Goal: Task Accomplishment & Management: Manage account settings

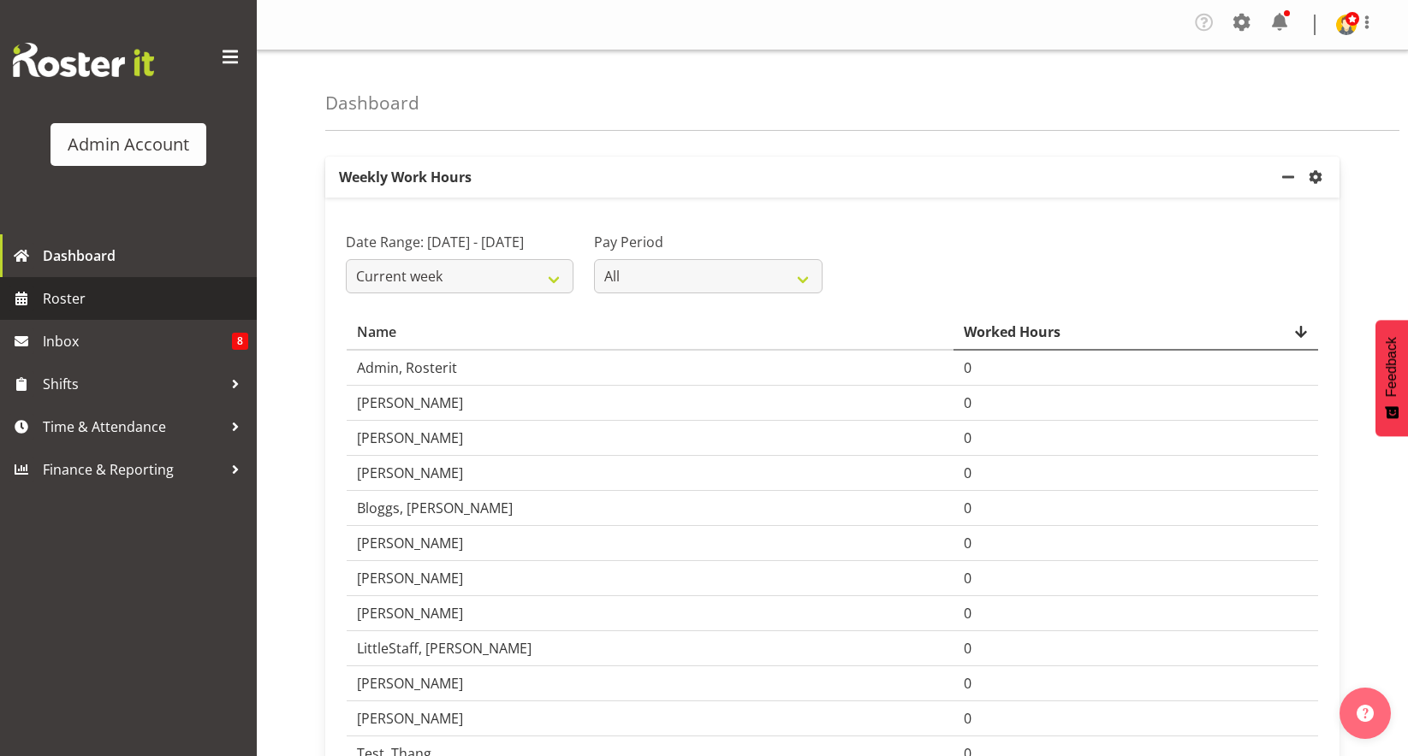
click at [51, 291] on span "Roster" at bounding box center [145, 299] width 205 height 26
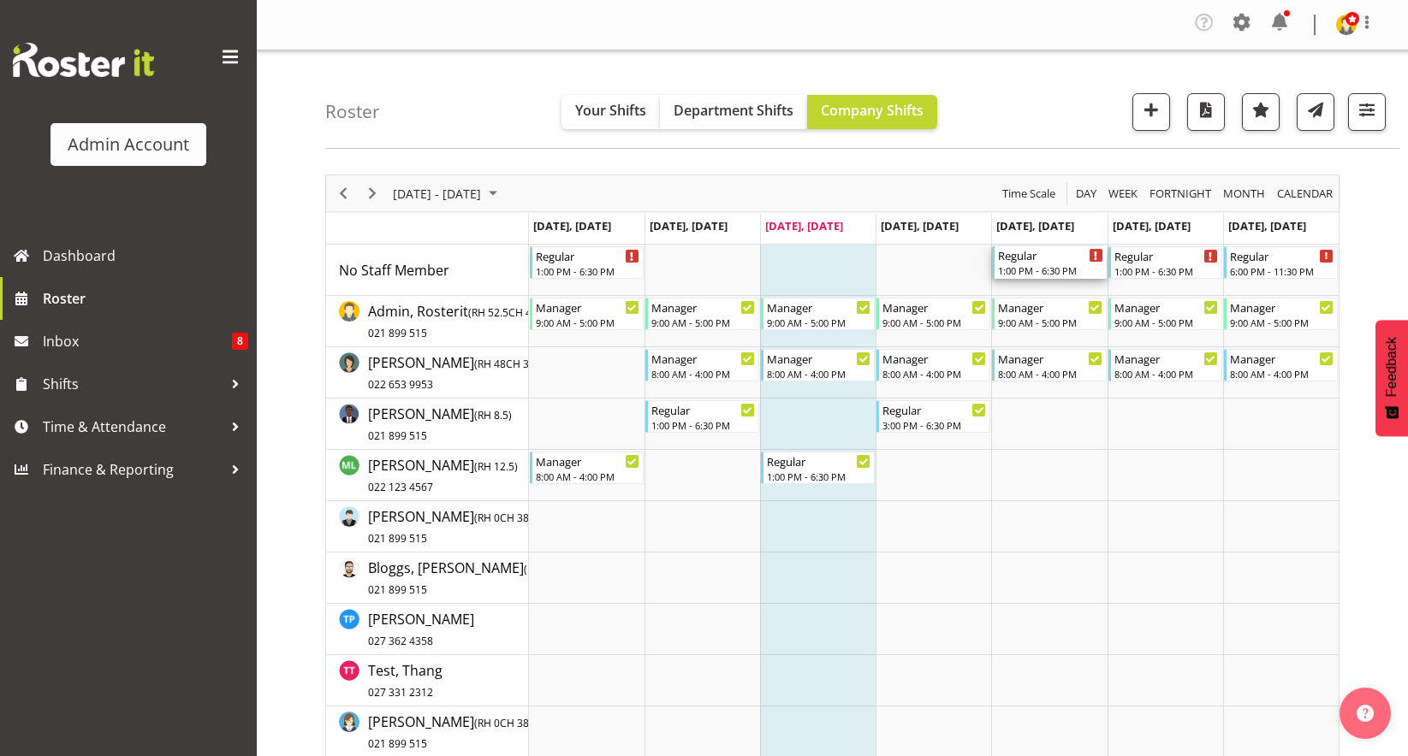
click at [1055, 259] on div "Regular" at bounding box center [1050, 254] width 104 height 17
click at [1143, 261] on div "Regular" at bounding box center [1166, 254] width 104 height 17
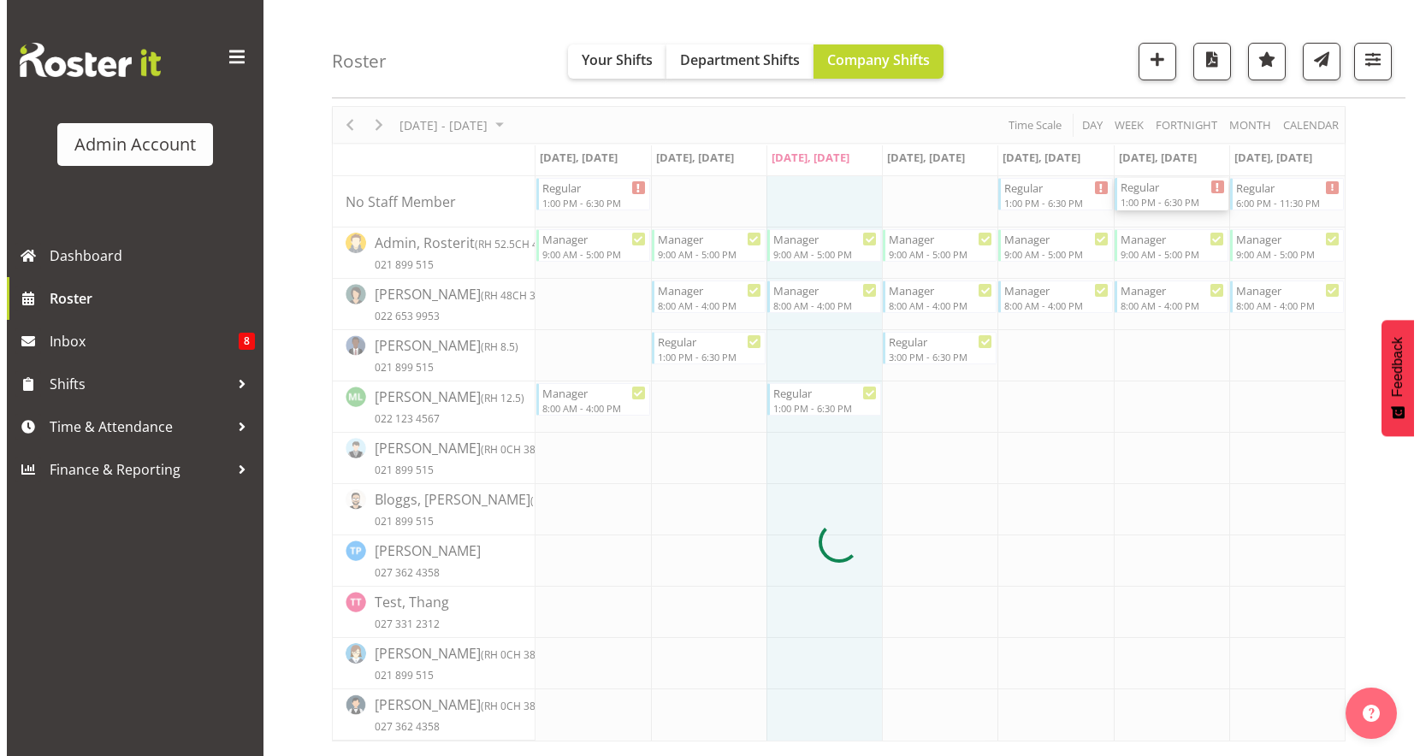
scroll to position [80, 0]
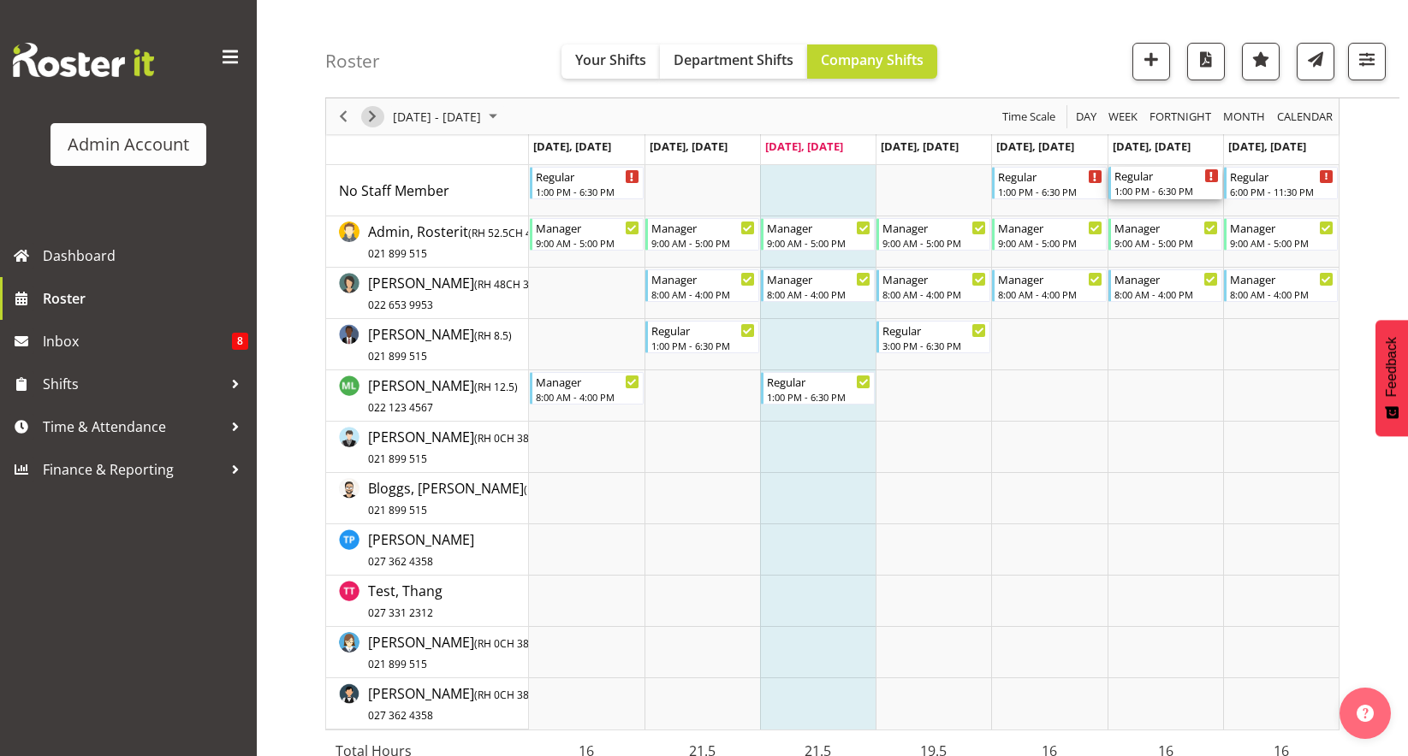
click at [365, 117] on span "Next" at bounding box center [372, 116] width 21 height 21
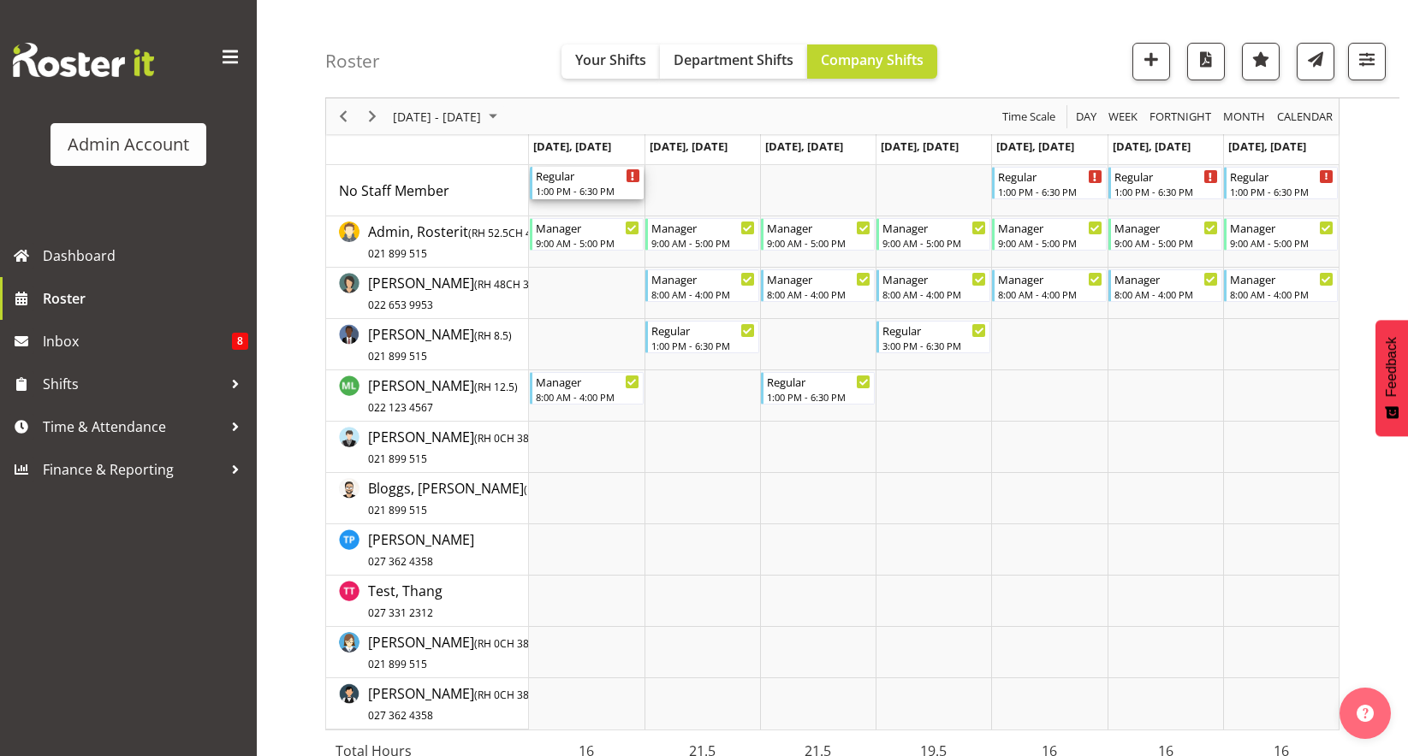
click at [543, 193] on div "1:00 PM - 6:30 PM" at bounding box center [588, 191] width 104 height 14
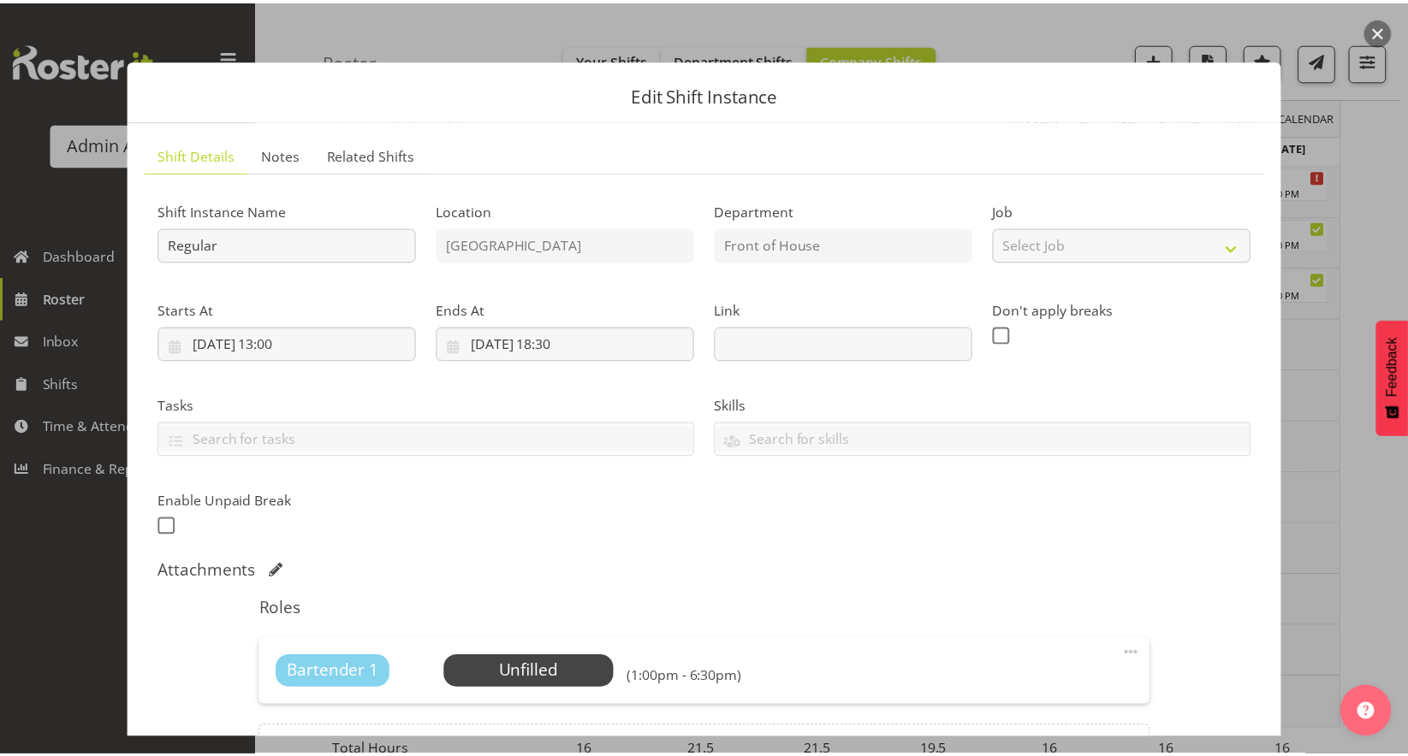
scroll to position [199, 0]
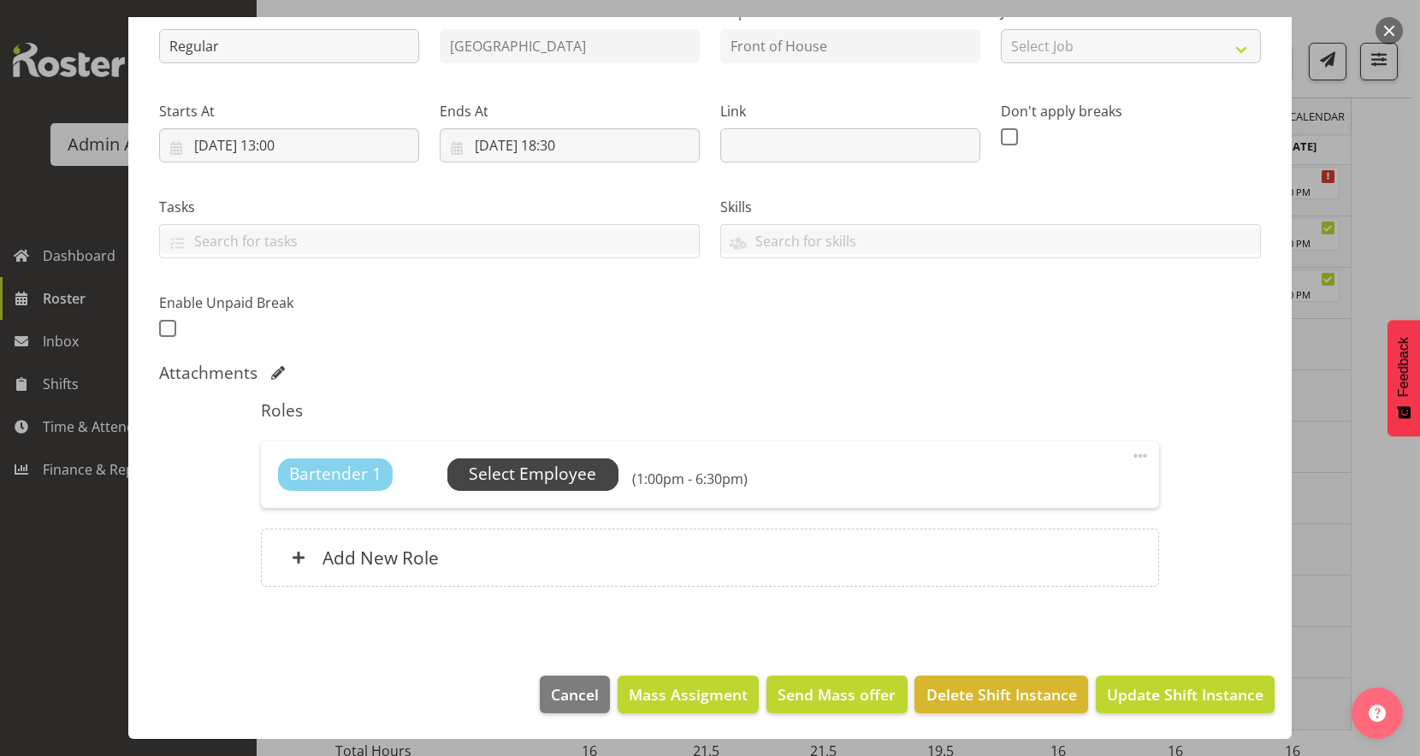
click at [551, 463] on span "Select Employee" at bounding box center [533, 474] width 128 height 25
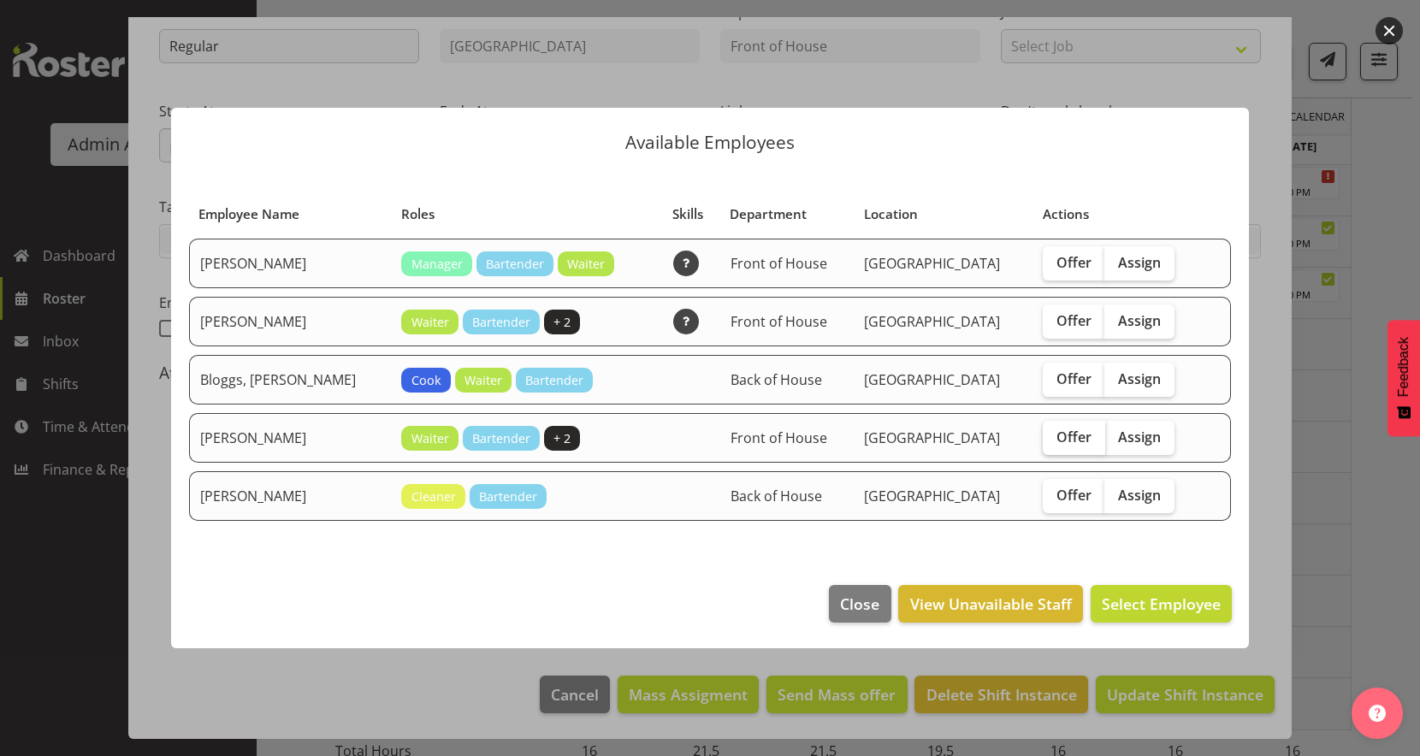
click at [1059, 435] on span "Offer" at bounding box center [1074, 437] width 35 height 17
click at [1054, 435] on input "Offer" at bounding box center [1048, 436] width 11 height 11
checkbox input "true"
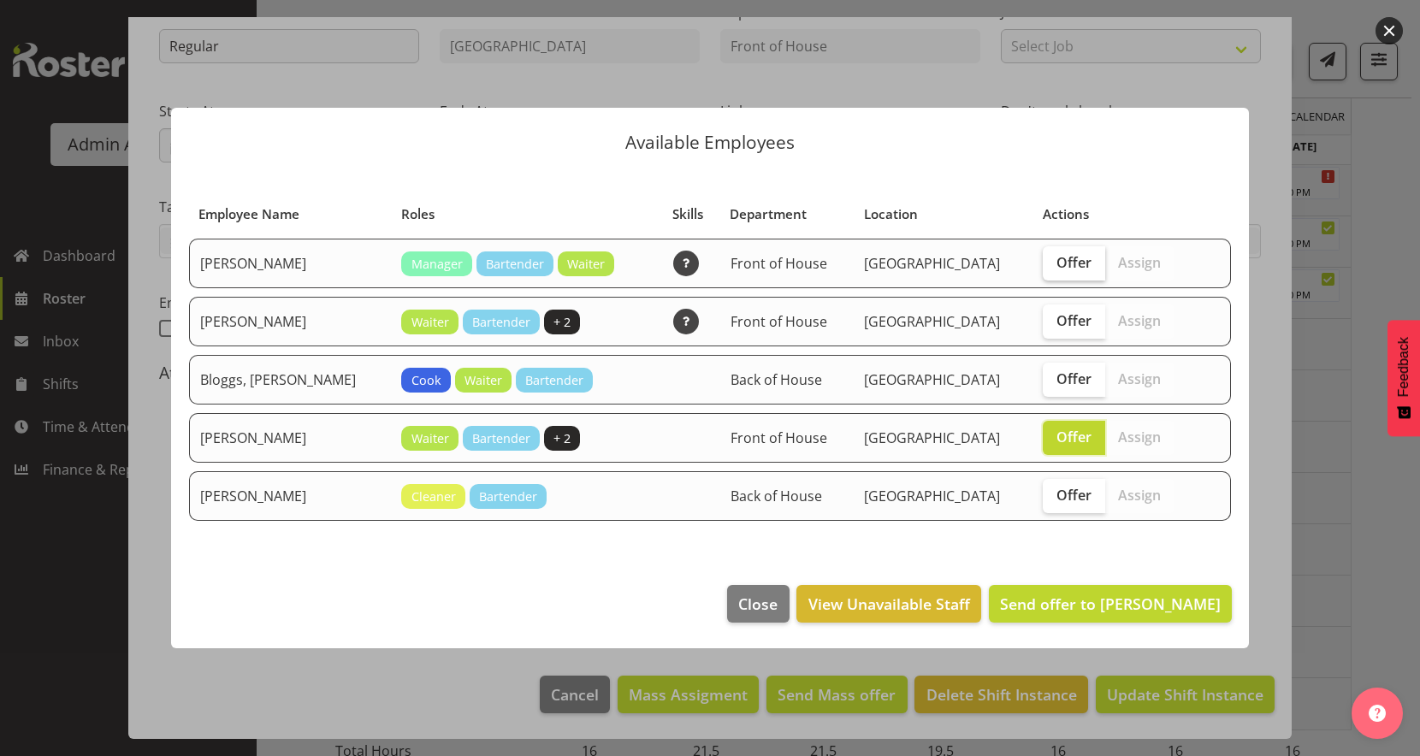
click at [1057, 270] on span "Offer" at bounding box center [1074, 262] width 35 height 17
click at [1043, 268] on input "Offer" at bounding box center [1048, 262] width 11 height 11
checkbox input "true"
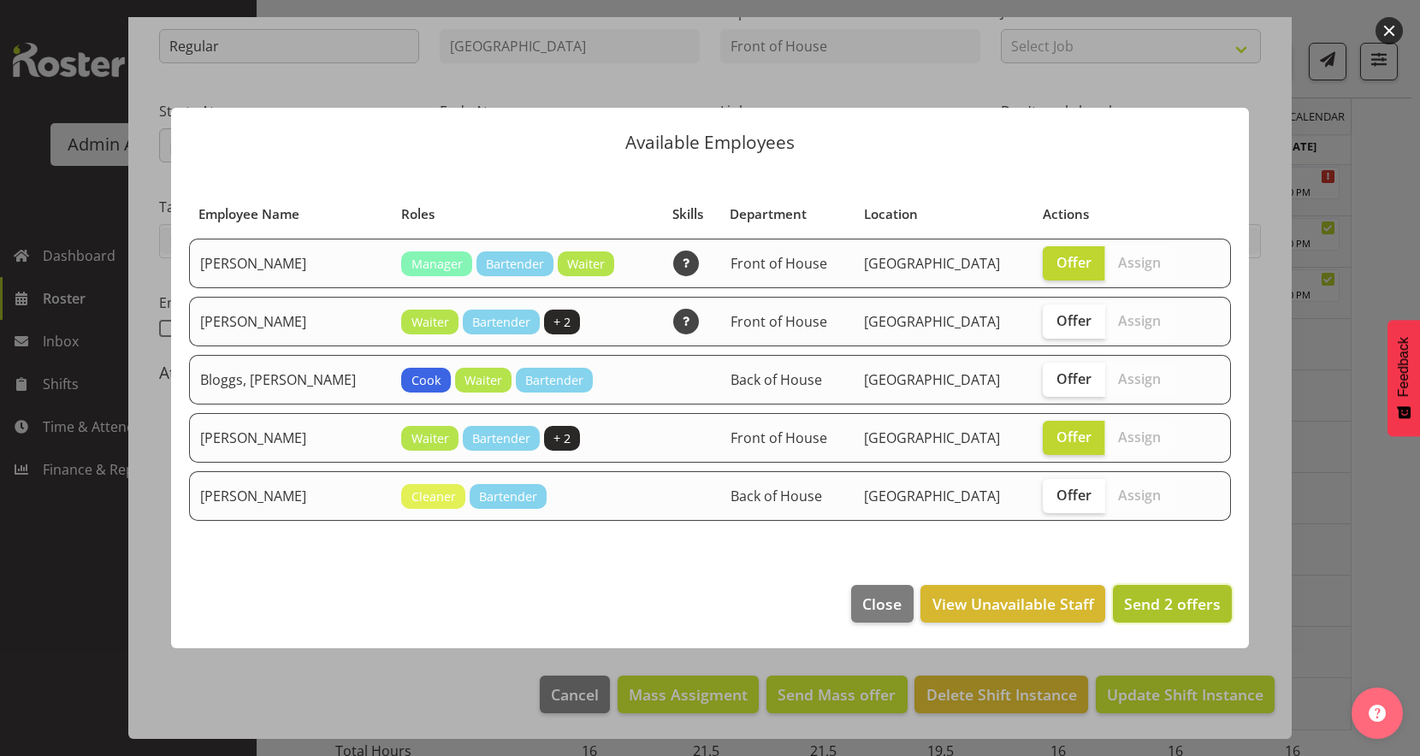
click at [1181, 597] on span "Send 2 offers" at bounding box center [1172, 604] width 97 height 21
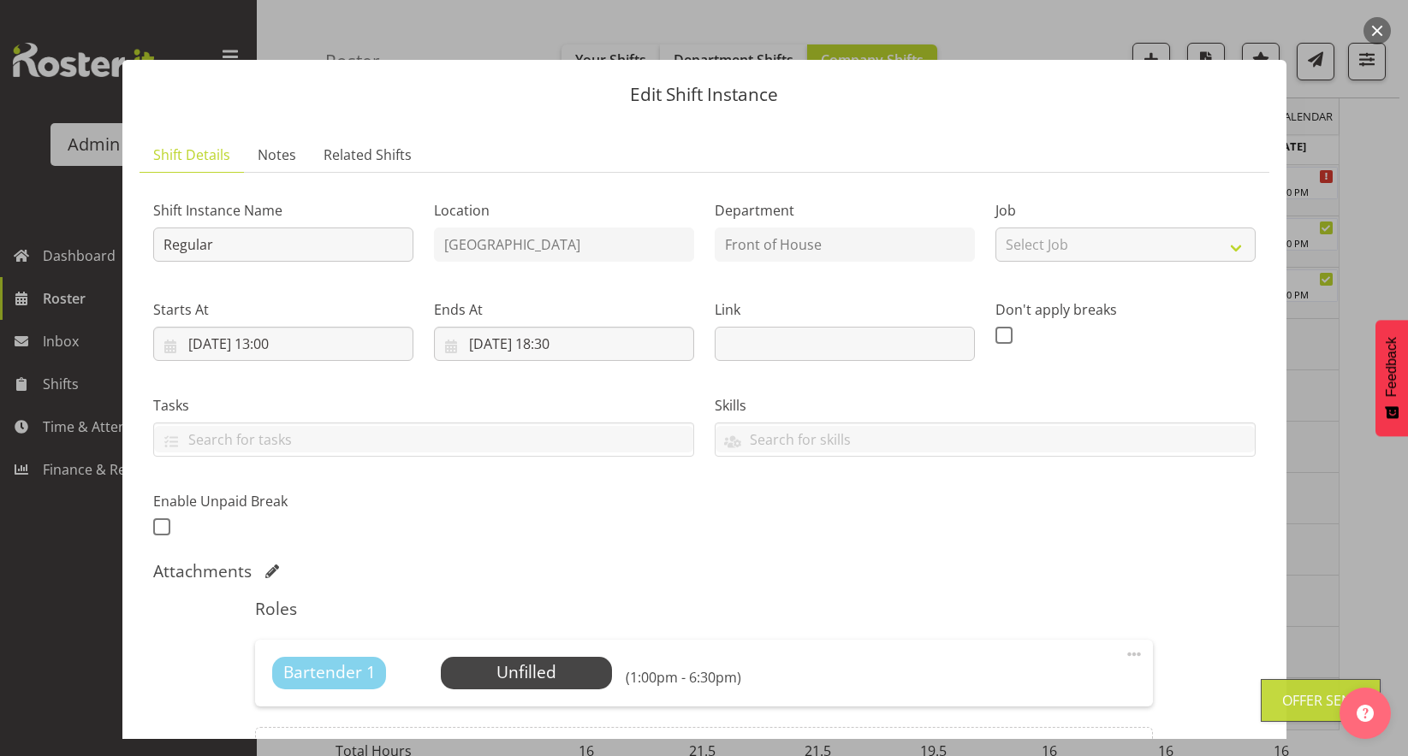
scroll to position [57, 0]
click at [1376, 189] on div at bounding box center [704, 378] width 1408 height 756
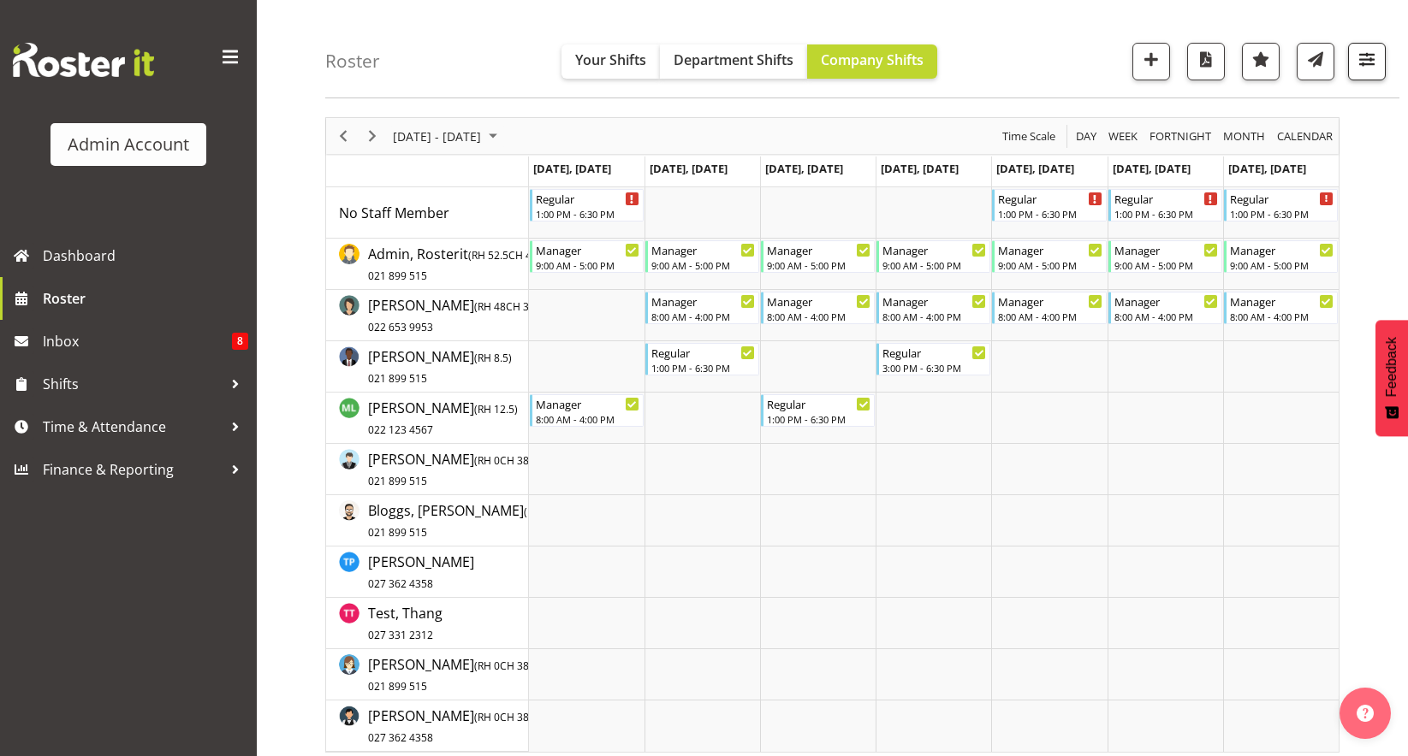
scroll to position [0, 0]
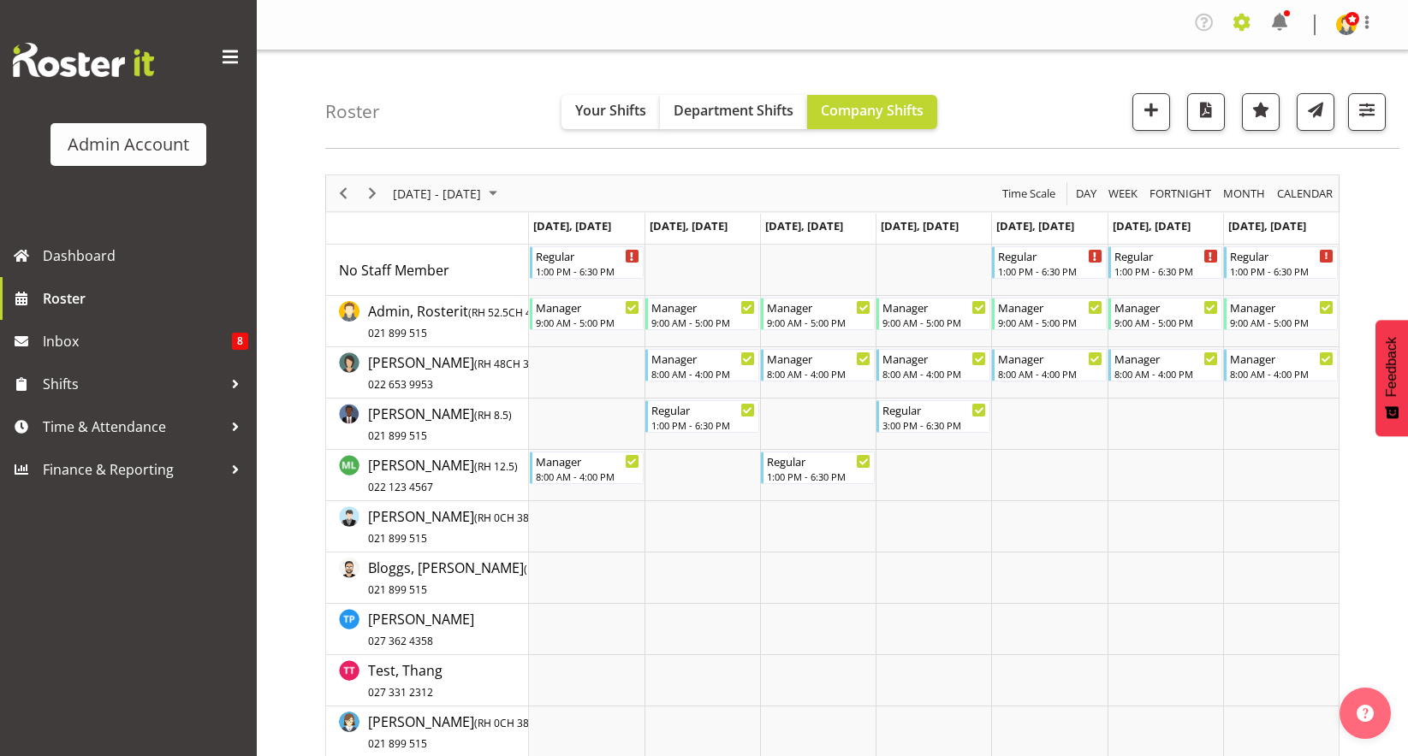
click at [1236, 27] on span at bounding box center [1241, 22] width 27 height 27
drag, startPoint x: 408, startPoint y: 417, endPoint x: 442, endPoint y: 401, distance: 37.5
click at [118, 382] on span "Shifts" at bounding box center [133, 384] width 180 height 26
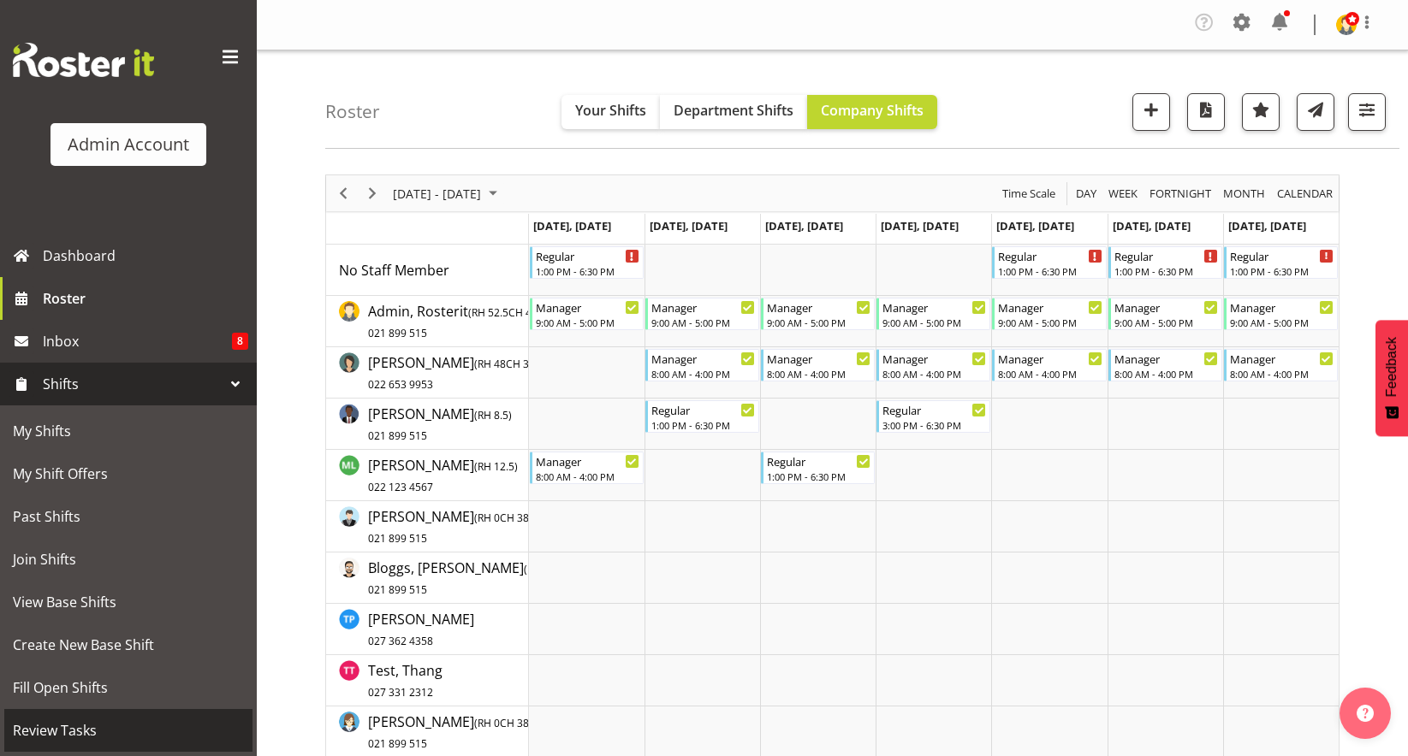
scroll to position [171, 0]
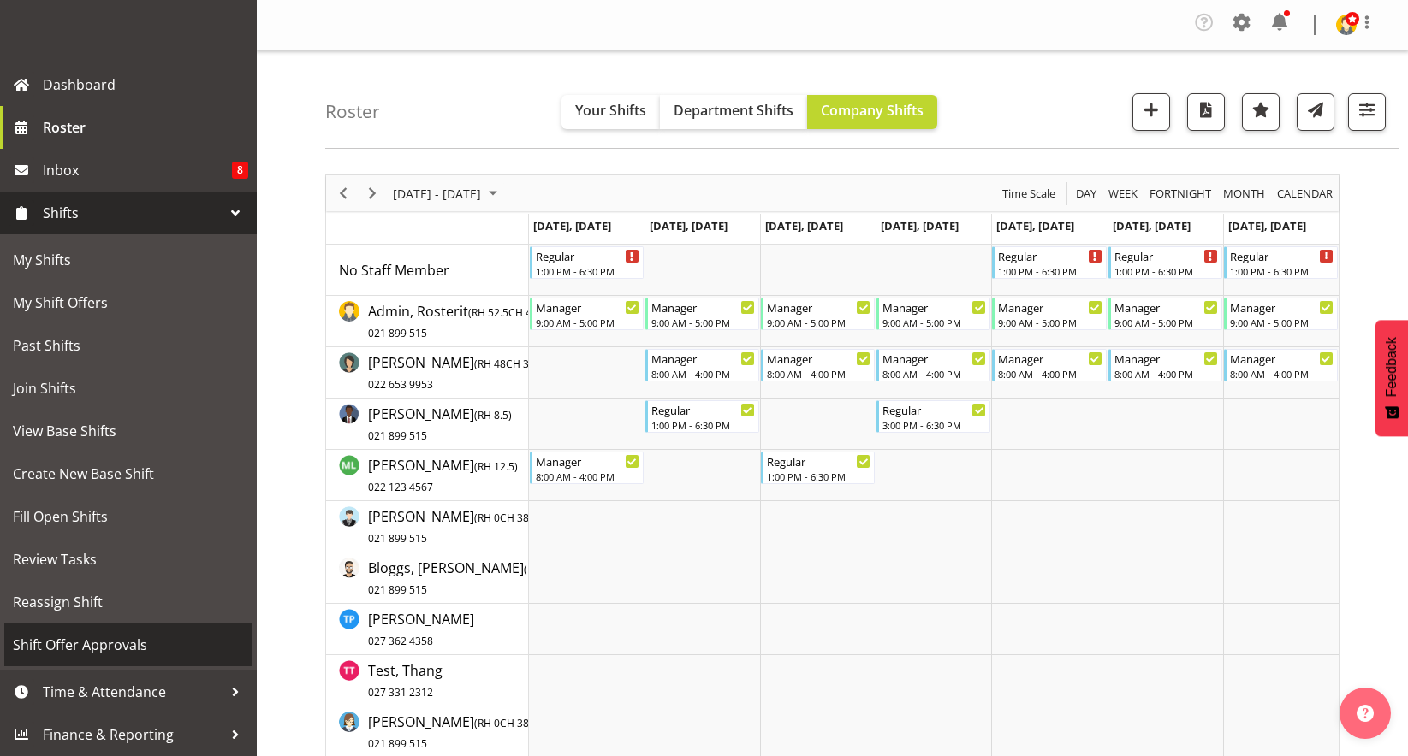
click at [91, 638] on span "Shift Offer Approvals" at bounding box center [128, 645] width 231 height 26
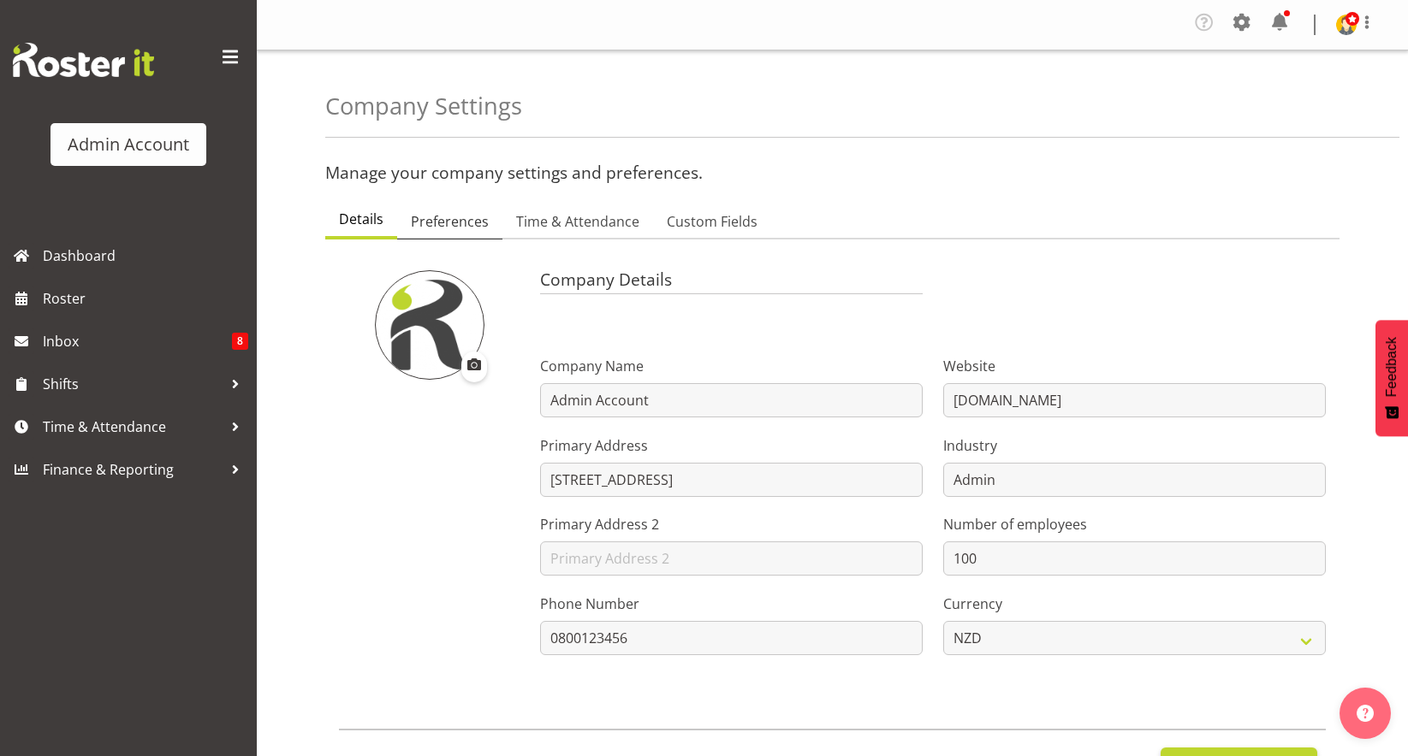
click at [439, 232] on link "Preferences" at bounding box center [449, 223] width 105 height 36
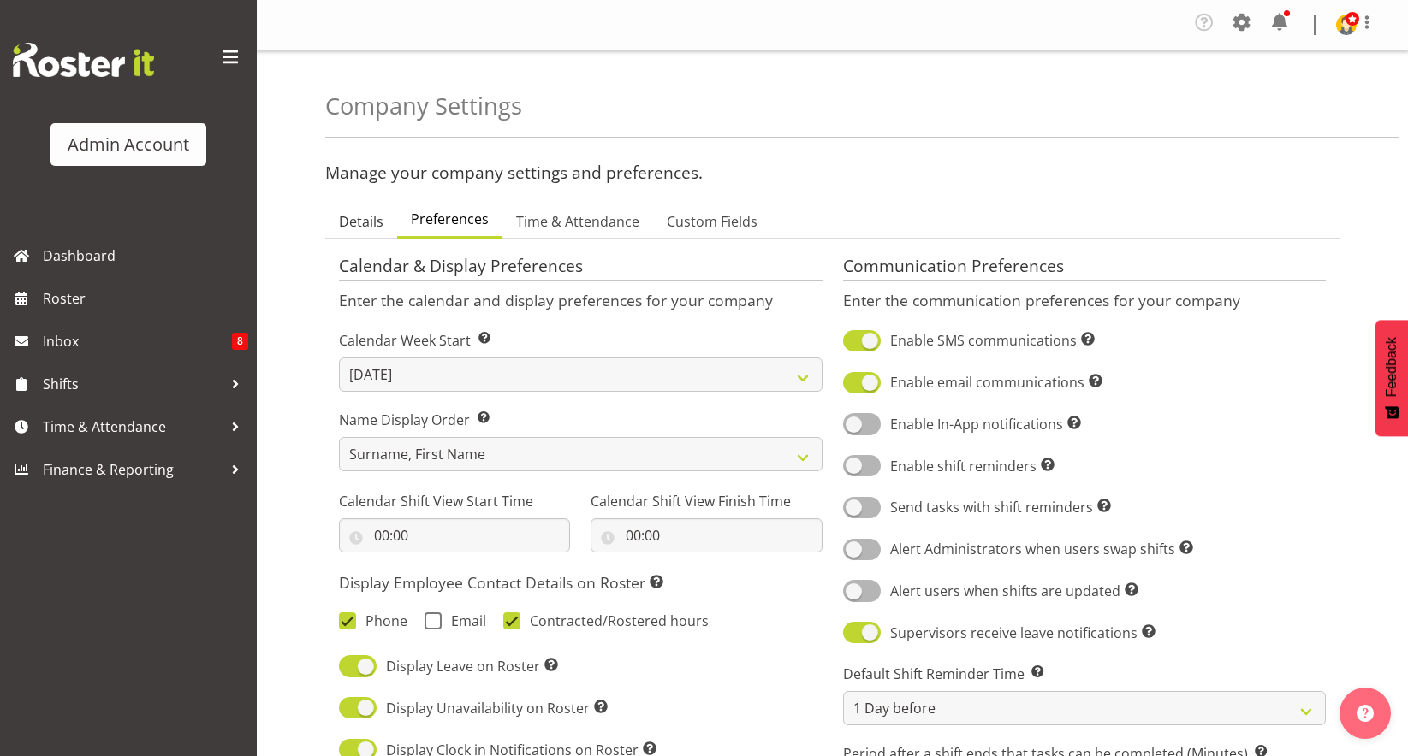
click at [357, 222] on span "Details" at bounding box center [361, 221] width 44 height 21
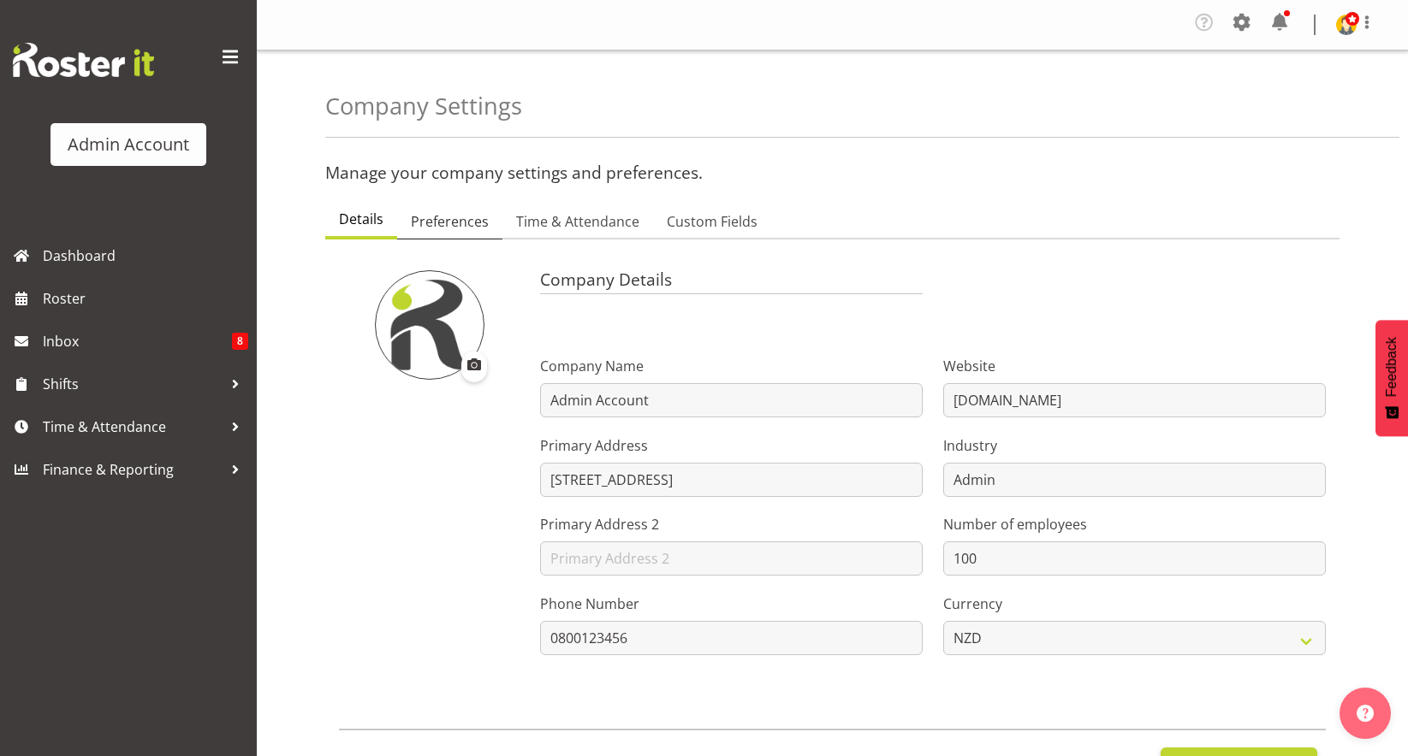
click at [403, 228] on link "Preferences" at bounding box center [449, 223] width 105 height 36
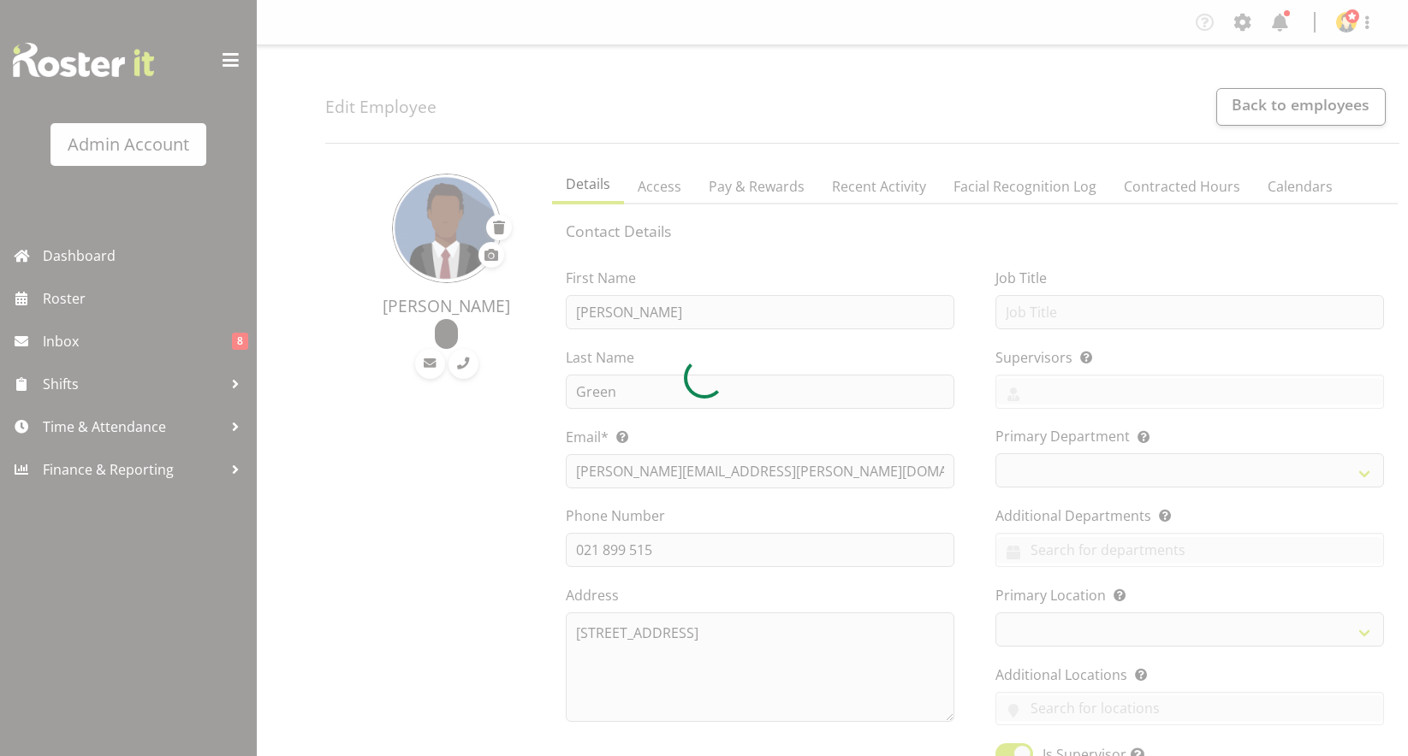
select select "TimelineWeek"
select select
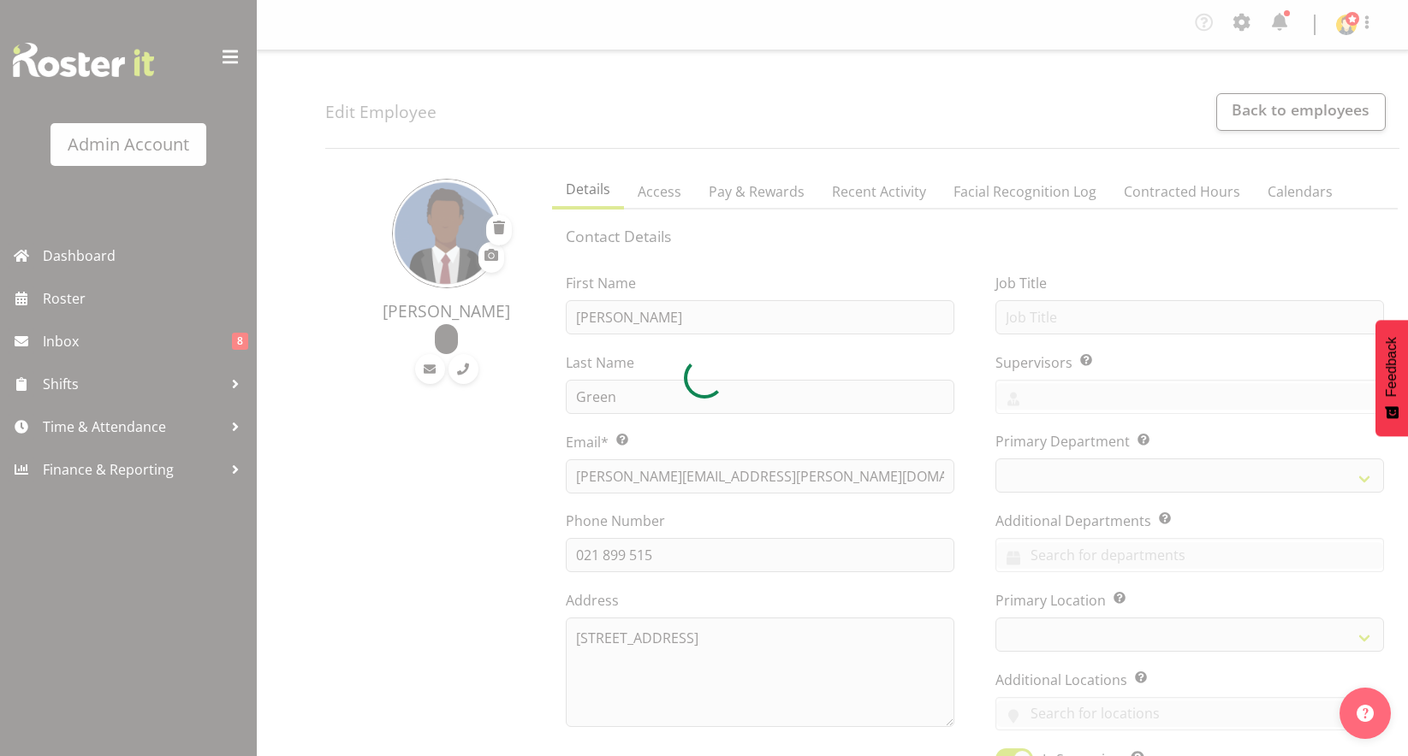
select select "363"
select select
